Goal: Navigation & Orientation: Find specific page/section

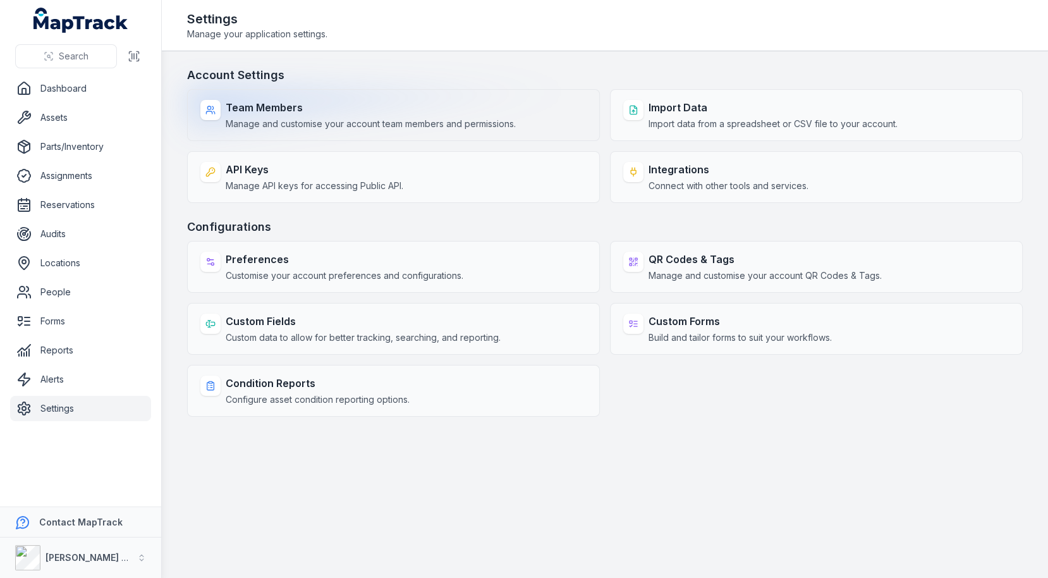
click at [465, 130] on div "Team Members Manage and customise your account team members and permissions." at bounding box center [393, 115] width 413 height 52
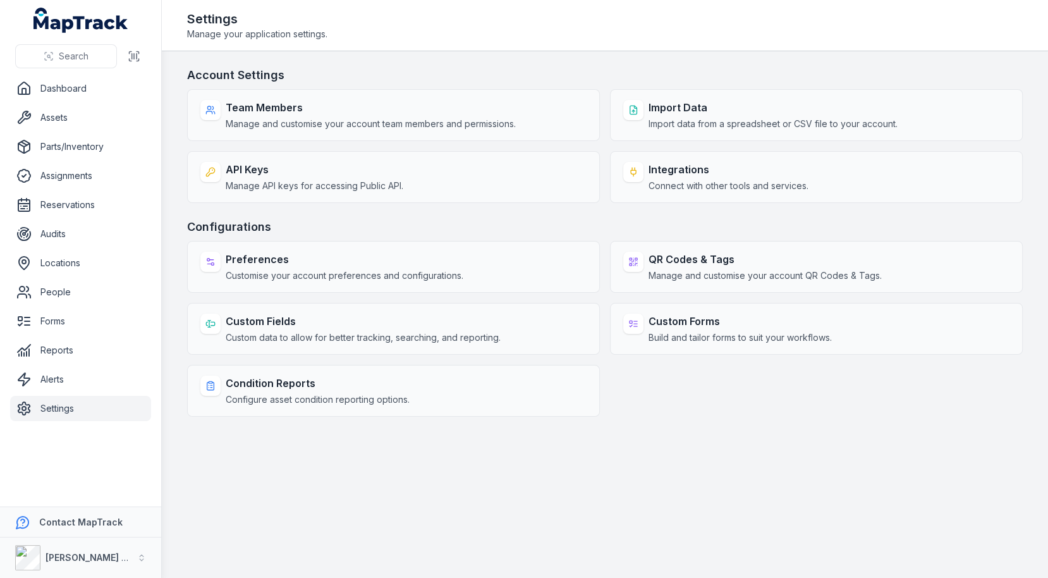
click at [552, 77] on h3 "Account Settings" at bounding box center [605, 75] width 836 height 18
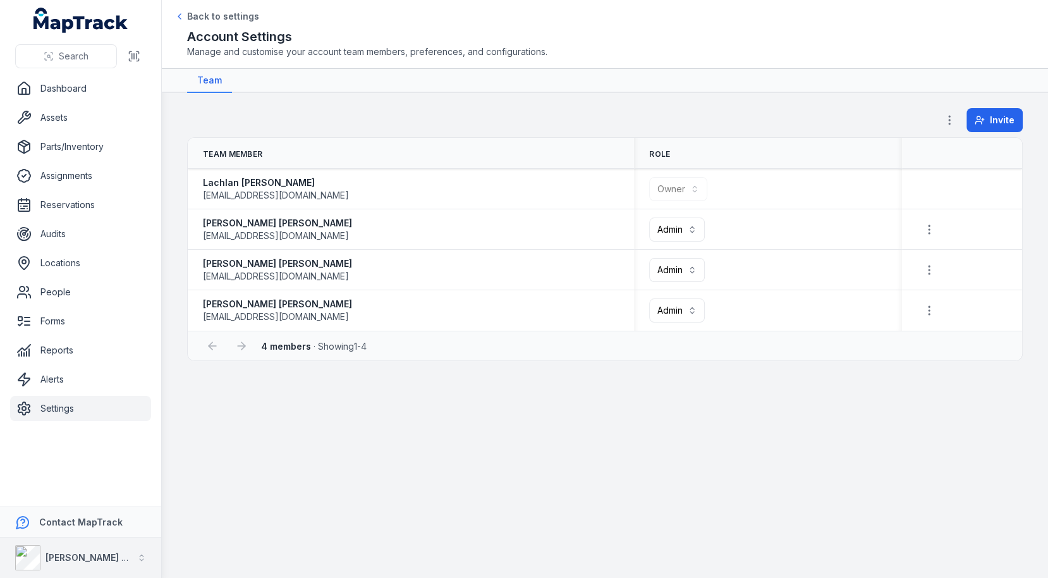
click at [136, 548] on button "[PERSON_NAME] Asset Maintenance" at bounding box center [80, 557] width 161 height 40
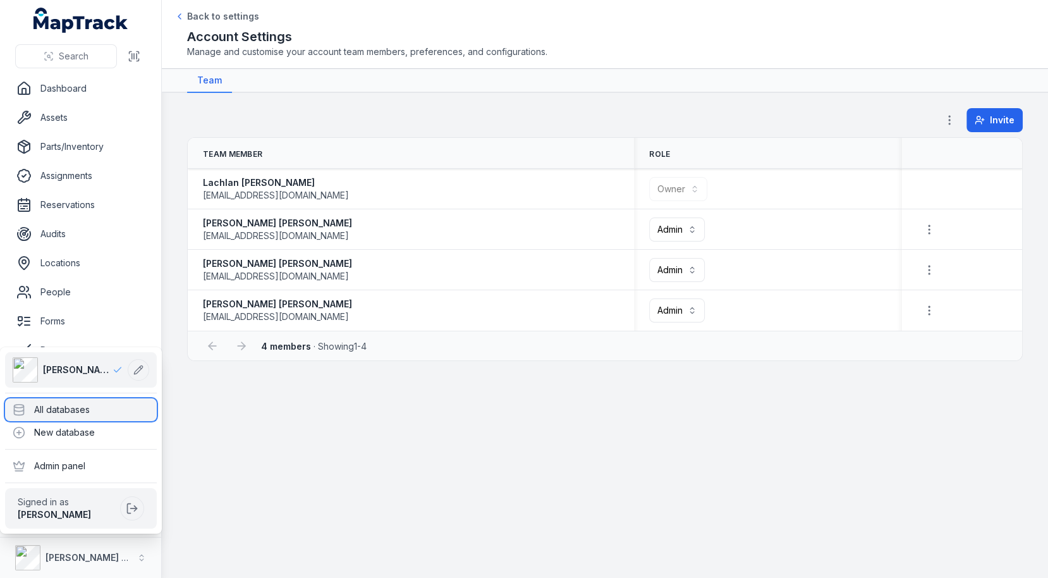
click at [111, 412] on div "All databases" at bounding box center [81, 409] width 152 height 23
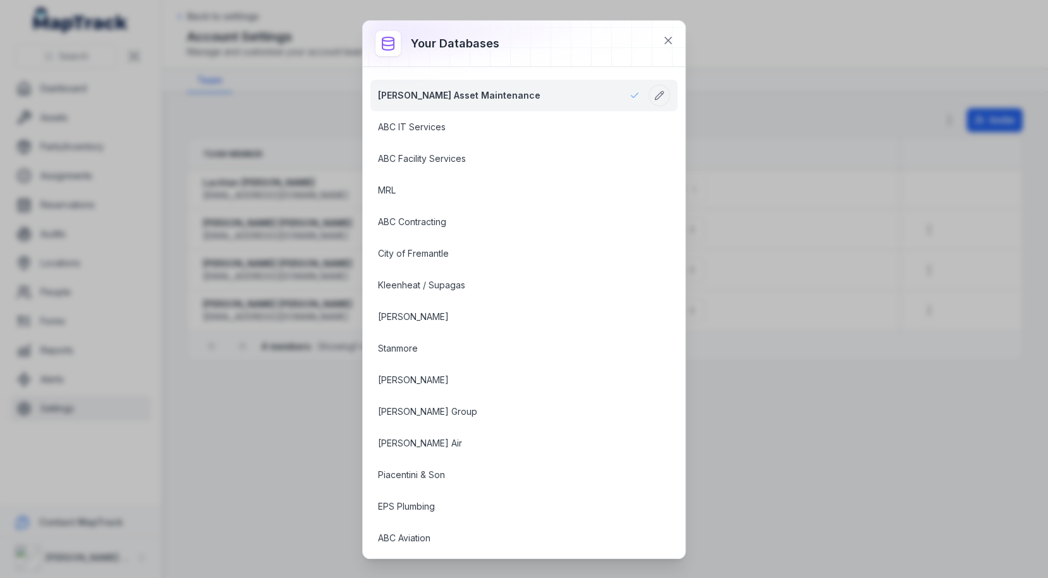
scroll to position [1675, 0]
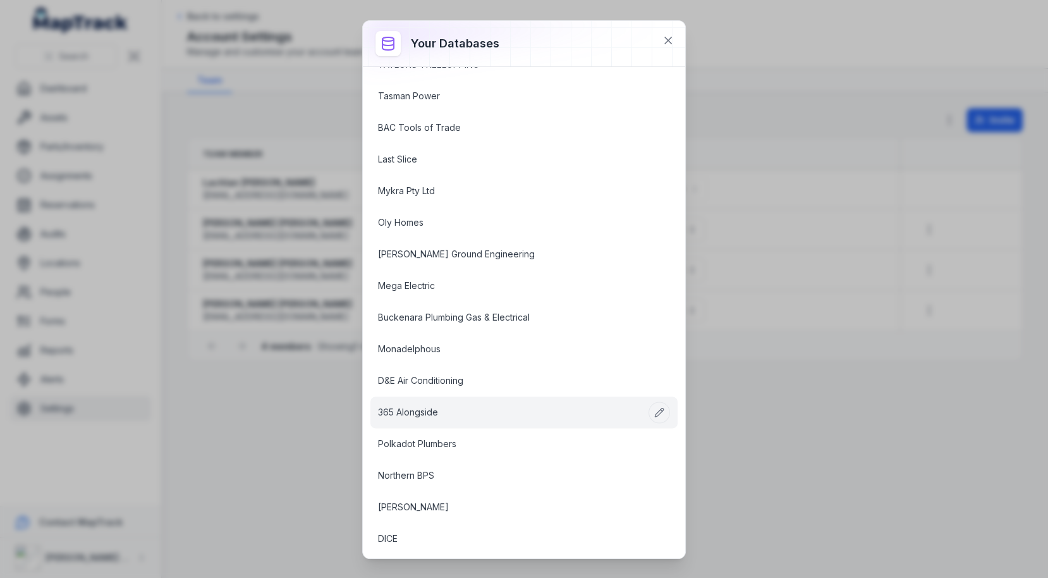
click at [415, 406] on link "365 Alongside" at bounding box center [509, 412] width 262 height 13
